Goal: Task Accomplishment & Management: Complete application form

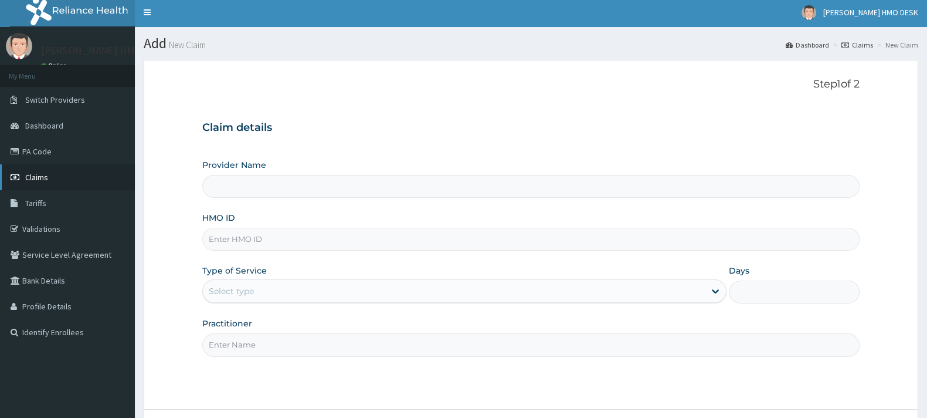
click at [38, 178] on span "Claims" at bounding box center [36, 177] width 23 height 11
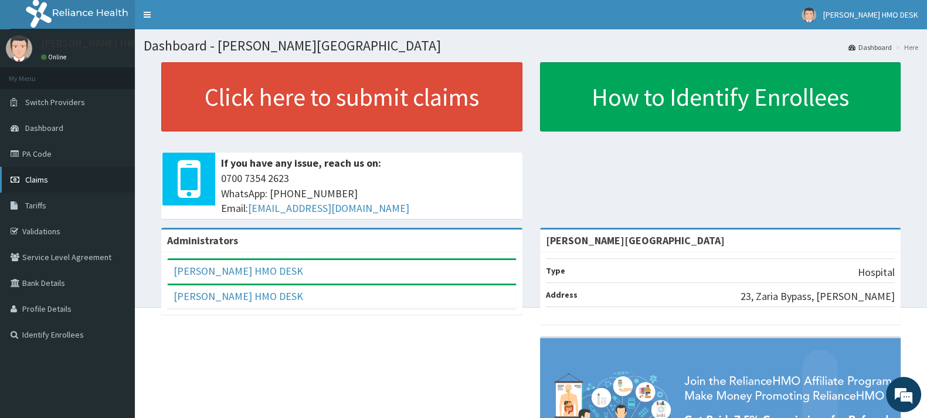
click at [44, 179] on span "Claims" at bounding box center [36, 179] width 23 height 11
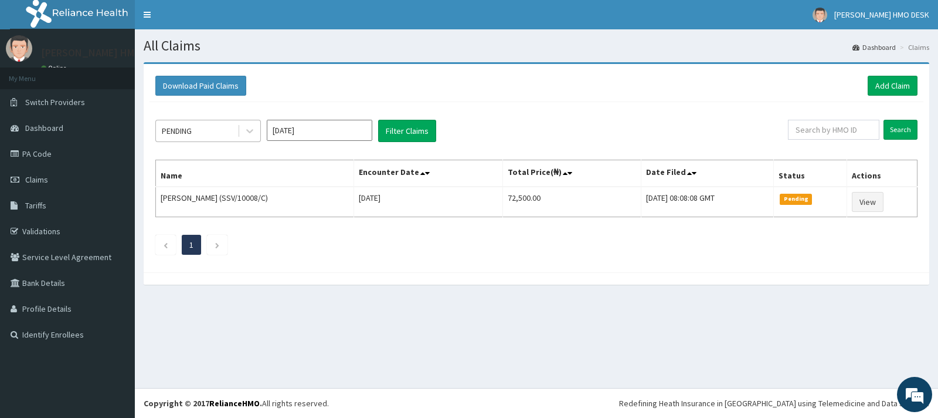
click at [211, 132] on div "PENDING" at bounding box center [197, 130] width 82 height 19
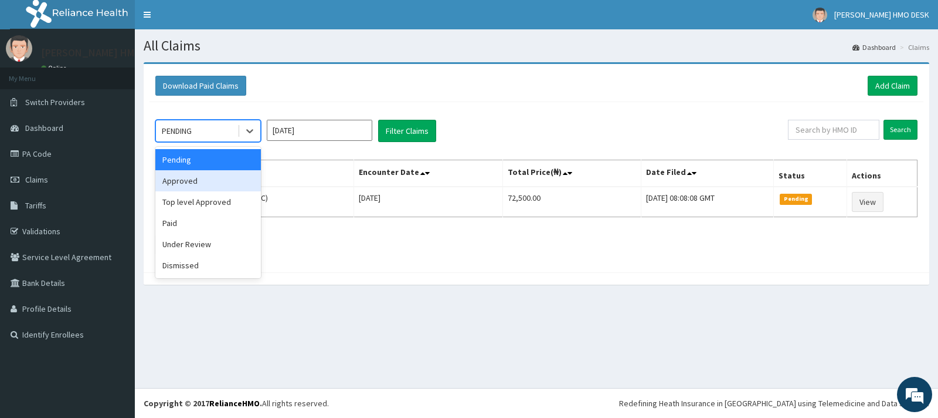
click at [179, 182] on div "Approved" at bounding box center [208, 180] width 106 height 21
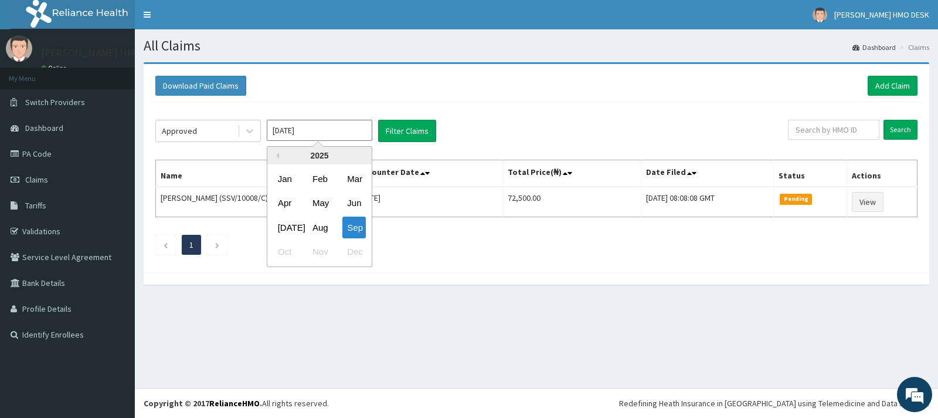
click at [284, 130] on input "Sep 2025" at bounding box center [320, 130] width 106 height 21
click at [318, 220] on div "Aug" at bounding box center [319, 227] width 23 height 22
type input "Aug 2025"
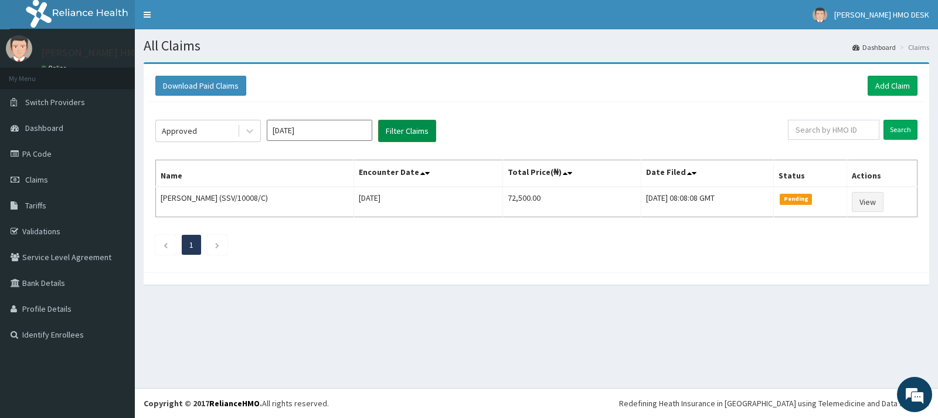
click at [403, 133] on button "Filter Claims" at bounding box center [407, 131] width 58 height 22
click at [894, 81] on link "Add Claim" at bounding box center [893, 86] width 50 height 20
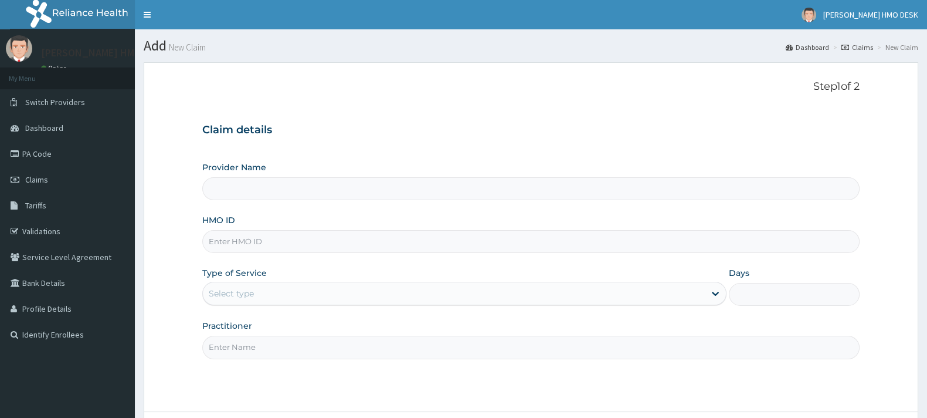
click at [238, 249] on input "HMO ID" at bounding box center [530, 241] width 657 height 23
type input "[PERSON_NAME][GEOGRAPHIC_DATA]"
click at [280, 239] on input "AIX/10686" at bounding box center [530, 241] width 657 height 23
type input "A"
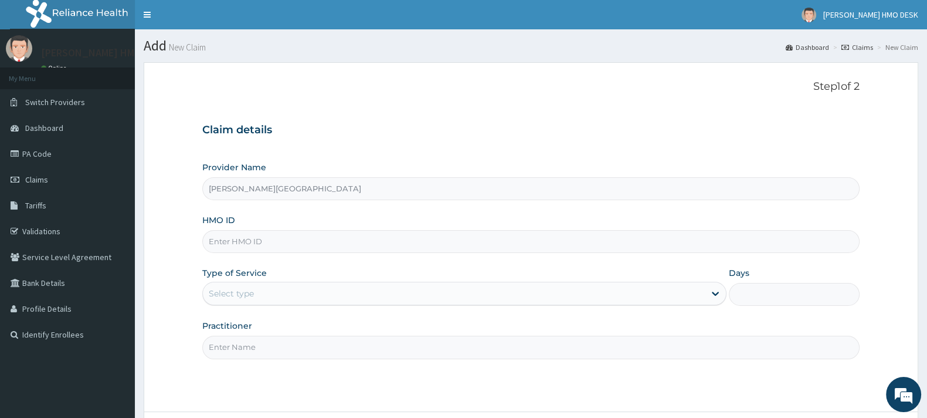
click at [235, 243] on input "HMO ID" at bounding box center [530, 241] width 657 height 23
type input "XIA/10686/A"
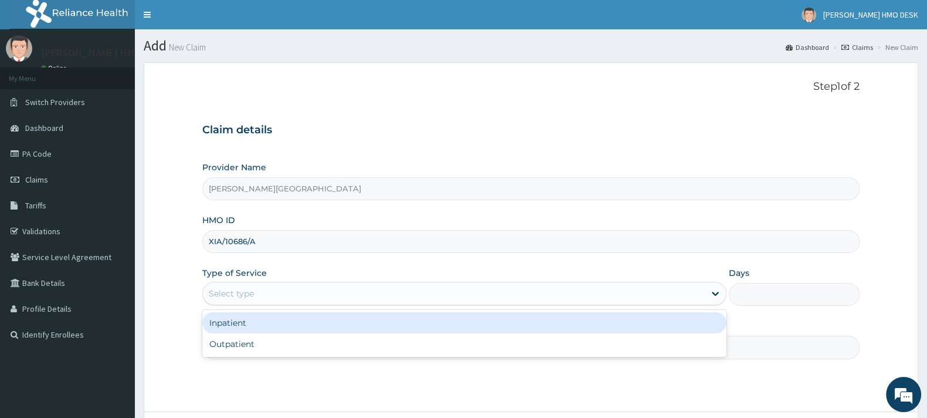
click at [242, 288] on div "Select type" at bounding box center [231, 293] width 45 height 12
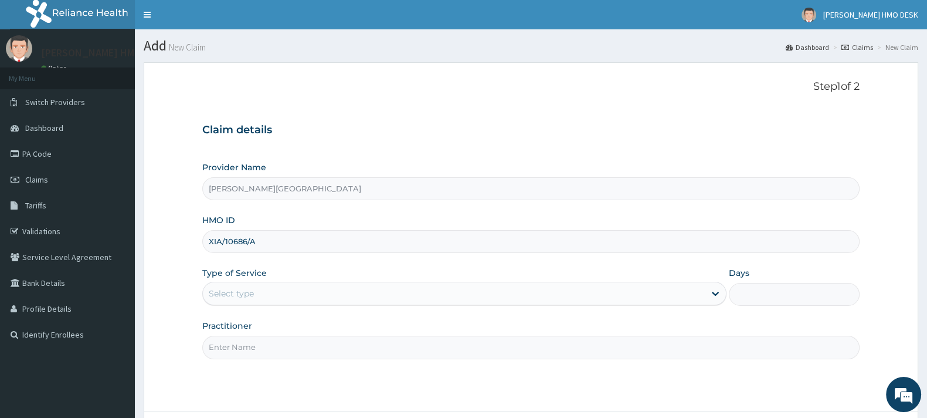
drag, startPoint x: 257, startPoint y: 245, endPoint x: 203, endPoint y: 242, distance: 54.0
click at [203, 242] on input "XIA/10686/A" at bounding box center [530, 241] width 657 height 23
click at [40, 154] on link "PA Code" at bounding box center [67, 154] width 135 height 26
type input "XIA/10"
type input "[PERSON_NAME][GEOGRAPHIC_DATA]"
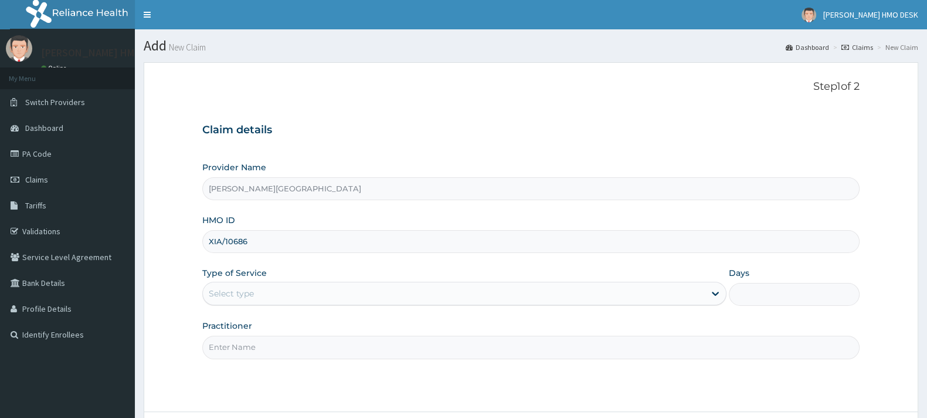
type input "XIA/10686/A"
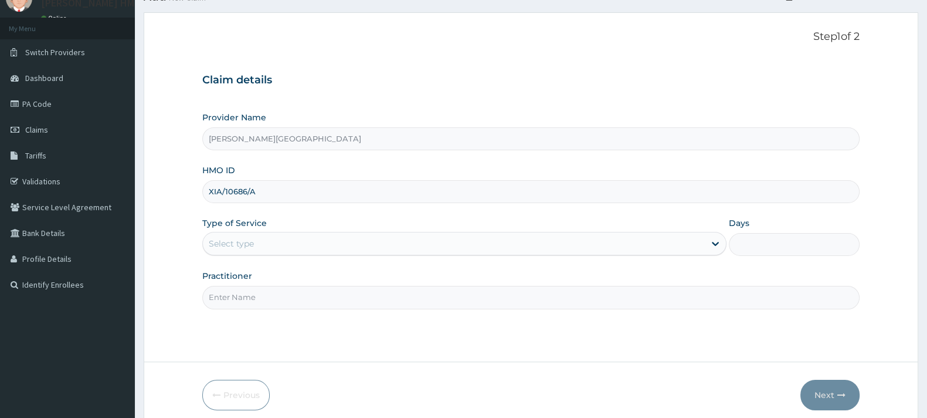
scroll to position [52, 0]
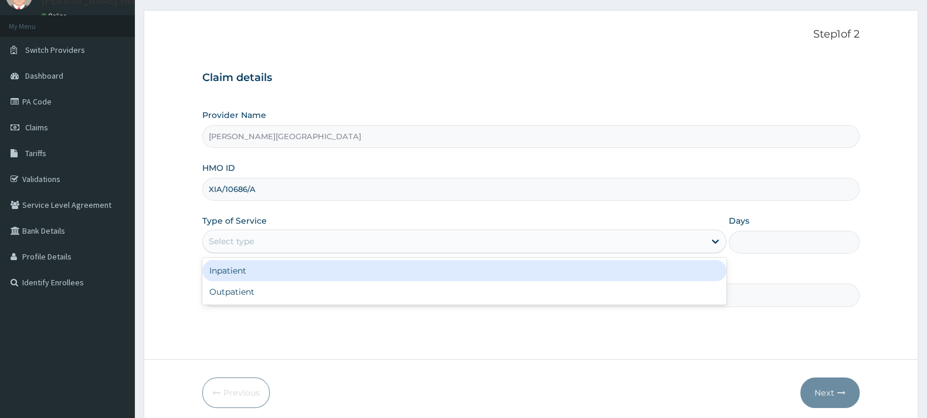
click at [242, 238] on div "Select type" at bounding box center [231, 241] width 45 height 12
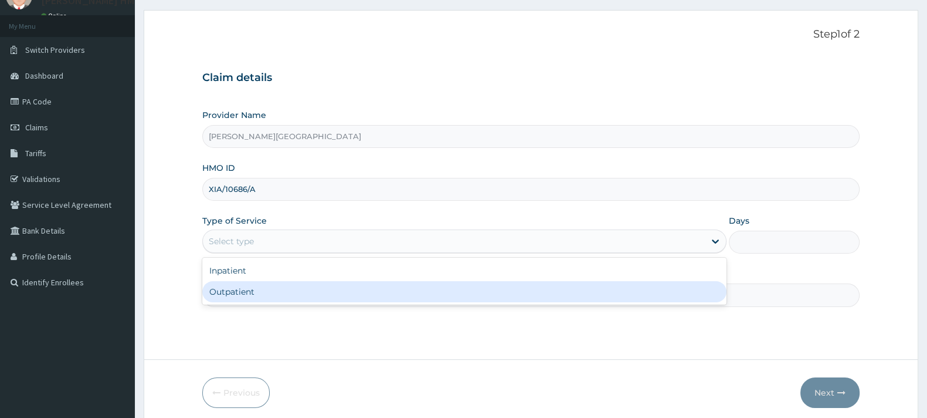
click at [236, 284] on div "Outpatient" at bounding box center [464, 291] width 524 height 21
type input "1"
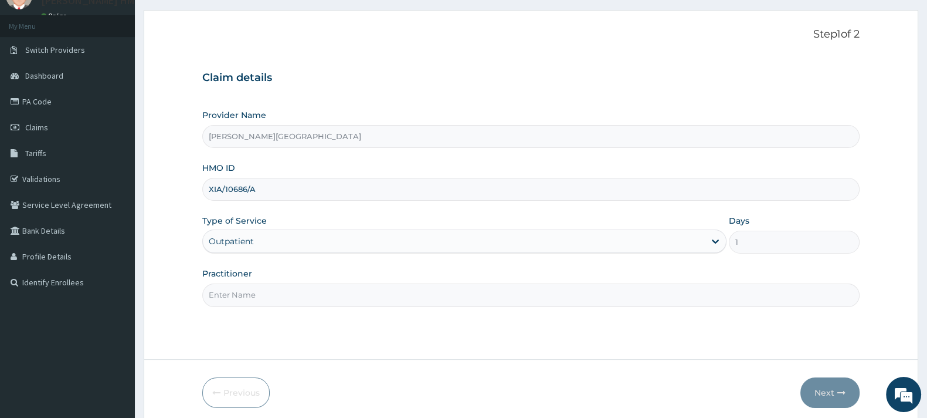
click at [257, 296] on input "Practitioner" at bounding box center [530, 294] width 657 height 23
type input "AMAKU"
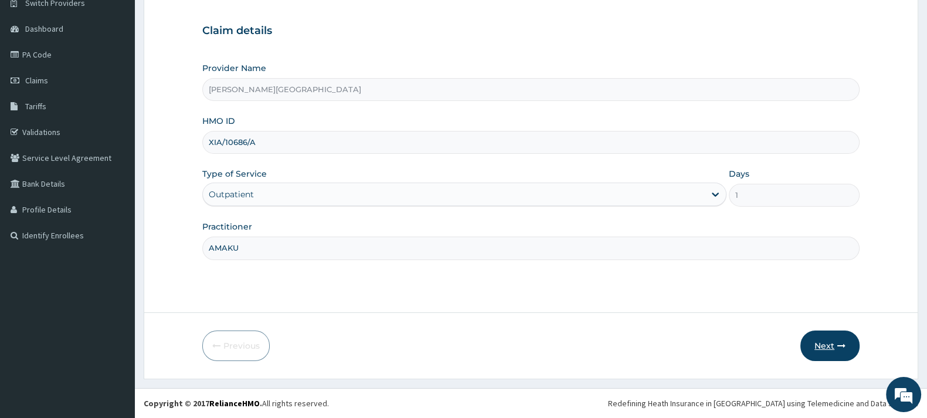
click at [818, 348] on button "Next" at bounding box center [830, 345] width 59 height 30
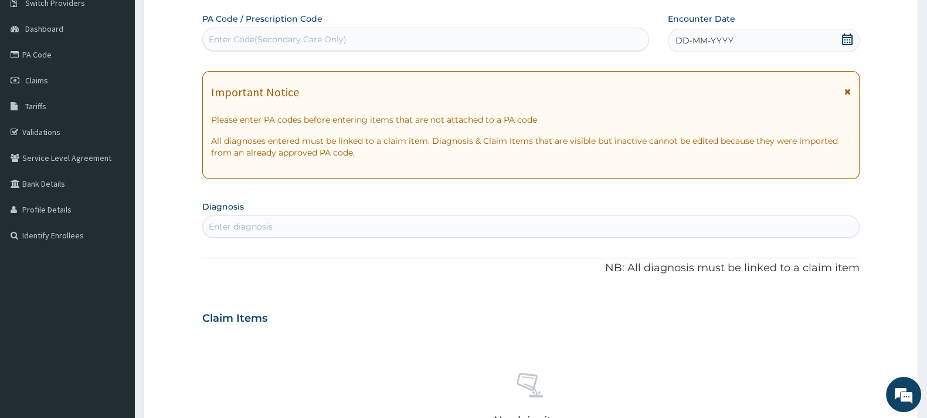
scroll to position [0, 0]
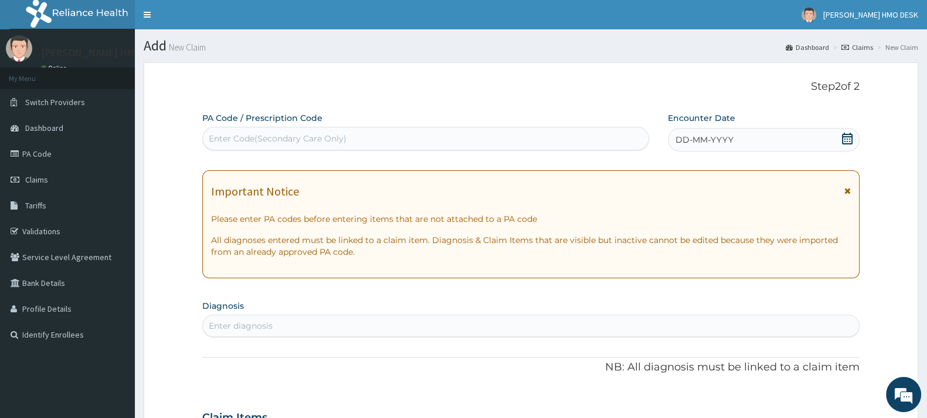
click at [301, 140] on div "Enter Code(Secondary Care Only)" at bounding box center [278, 139] width 138 height 12
type input "PA/ABC654"
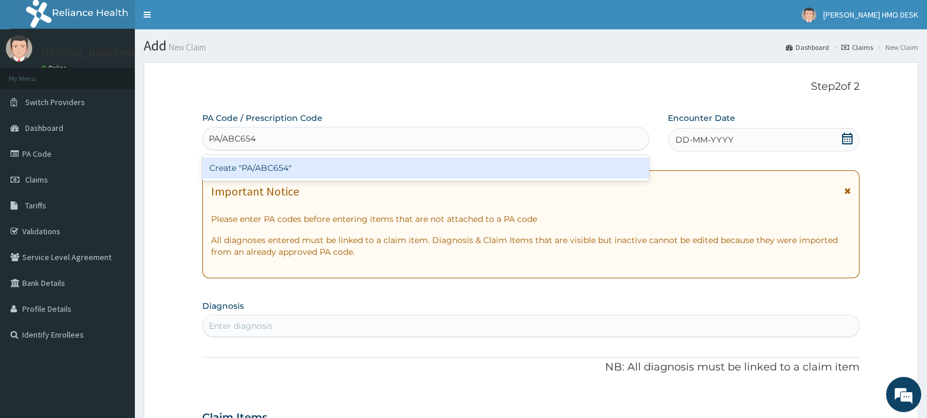
click at [266, 167] on div "Create "PA/ABC654"" at bounding box center [425, 167] width 447 height 21
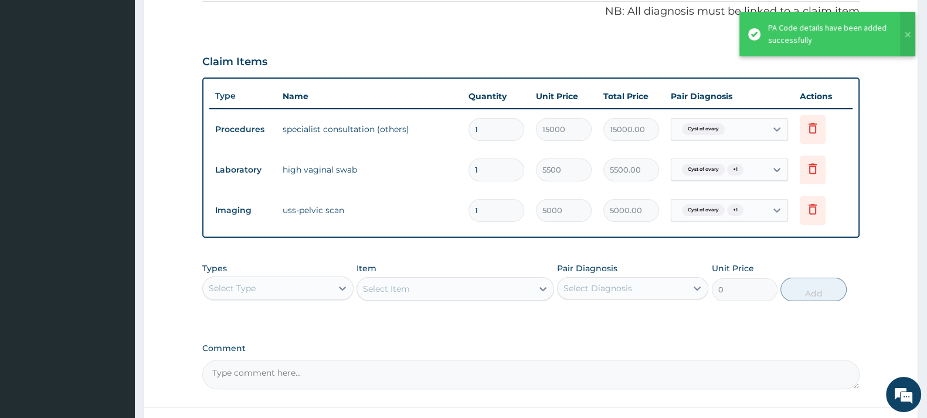
scroll to position [451, 0]
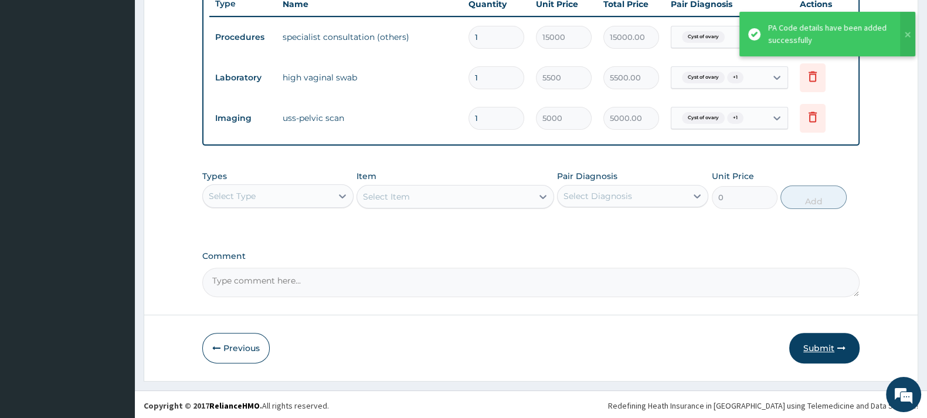
click at [814, 343] on button "Submit" at bounding box center [824, 348] width 70 height 30
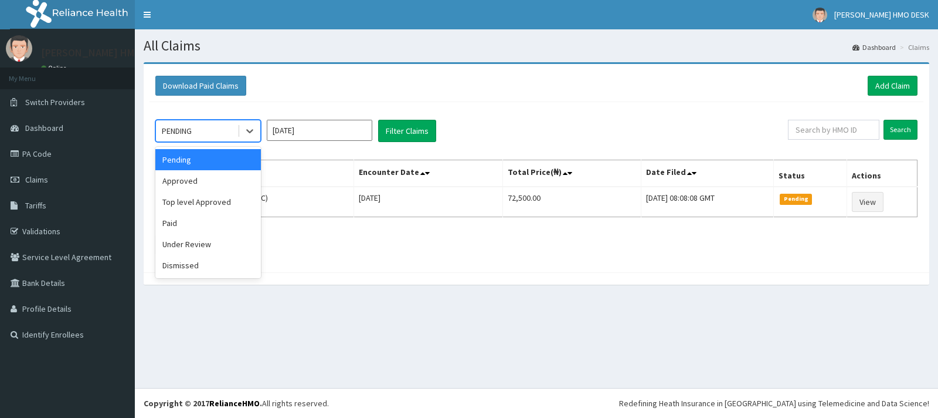
click at [202, 134] on div "PENDING" at bounding box center [197, 130] width 82 height 19
click at [179, 182] on div "Approved" at bounding box center [208, 180] width 106 height 21
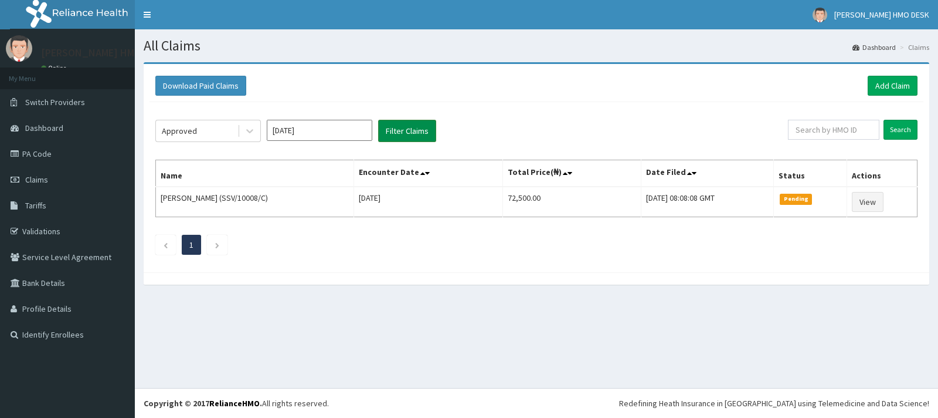
click at [399, 134] on button "Filter Claims" at bounding box center [407, 131] width 58 height 22
